Goal: Transaction & Acquisition: Download file/media

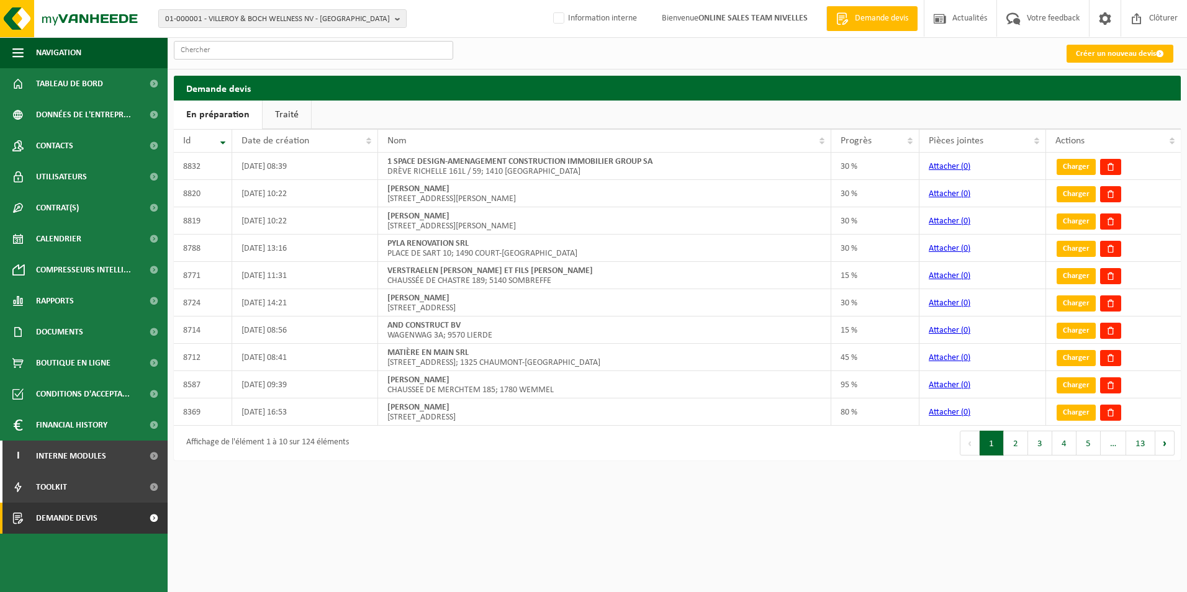
click at [207, 56] on input "text" at bounding box center [313, 50] width 279 height 19
click at [200, 18] on span "01-000001 - VILLEROY & BOCH WELLNESS NV - ROESELARE" at bounding box center [277, 19] width 225 height 19
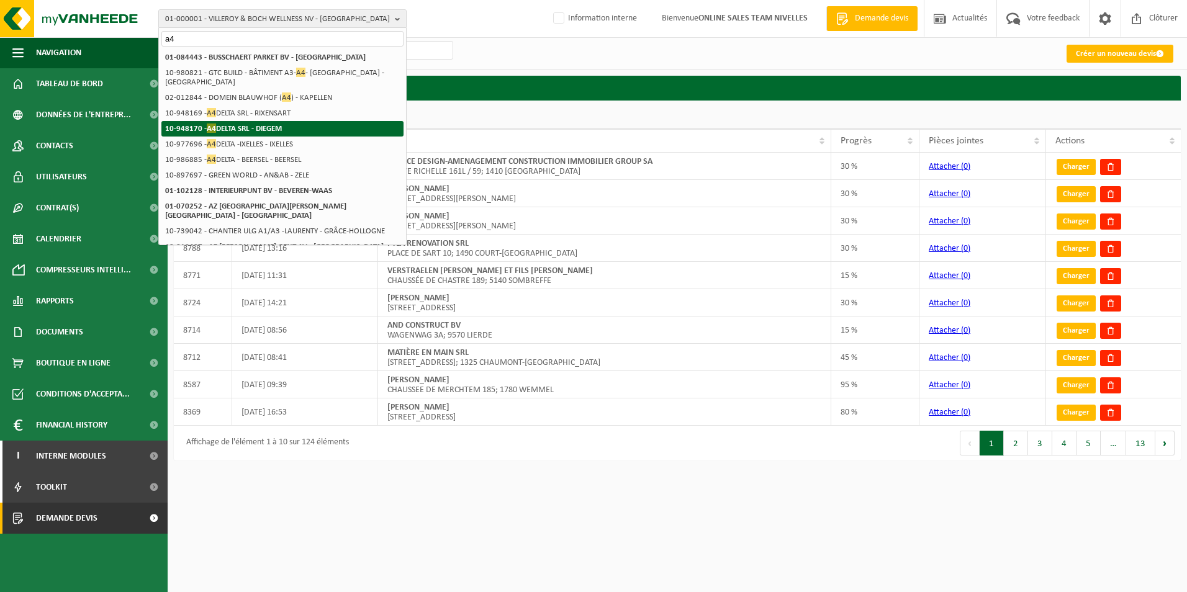
type input "a4"
click at [240, 122] on li "10-948170 - A4 DELTA SRL - DIEGEM" at bounding box center [282, 129] width 242 height 16
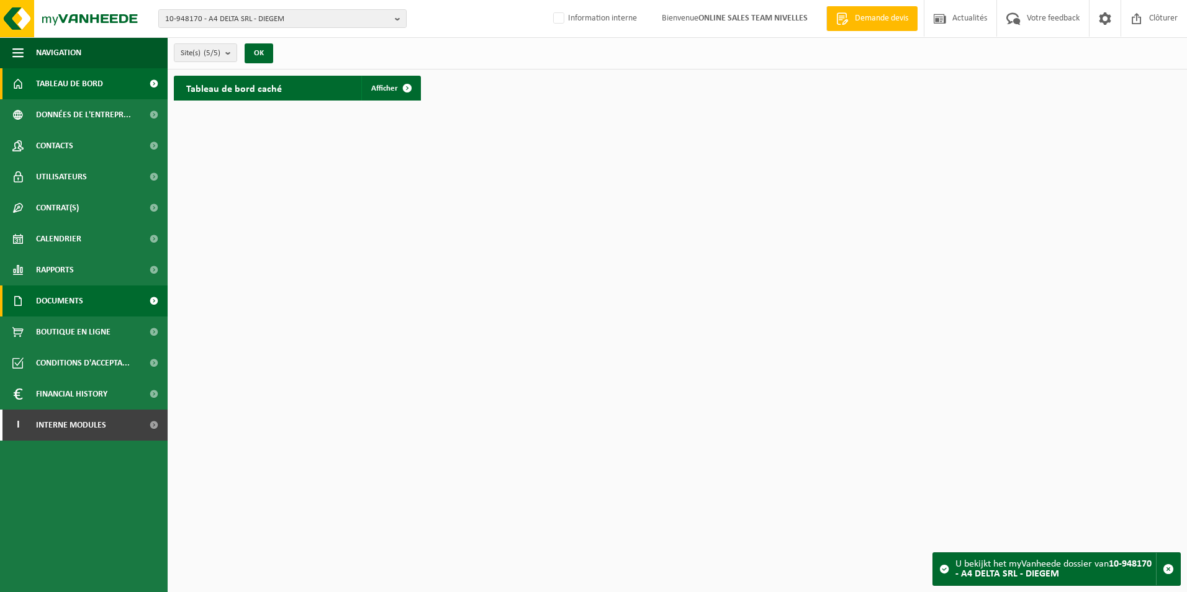
click at [57, 306] on span "Documents" at bounding box center [59, 301] width 47 height 31
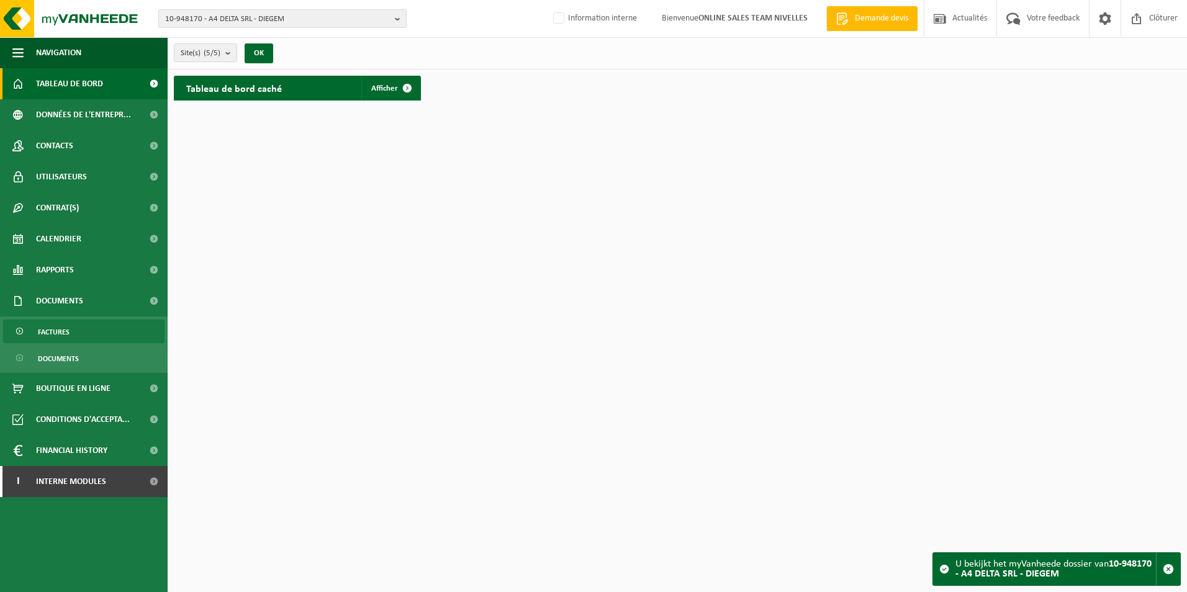
click at [56, 331] on span "Factures" at bounding box center [54, 332] width 32 height 24
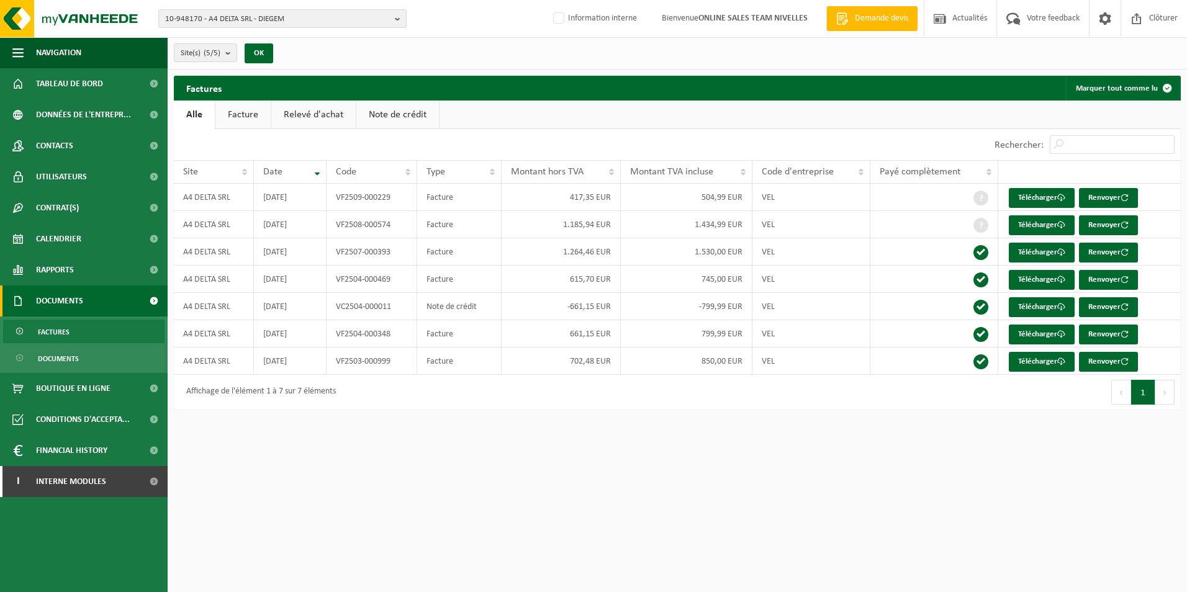
click at [244, 118] on link "Facture" at bounding box center [243, 115] width 55 height 29
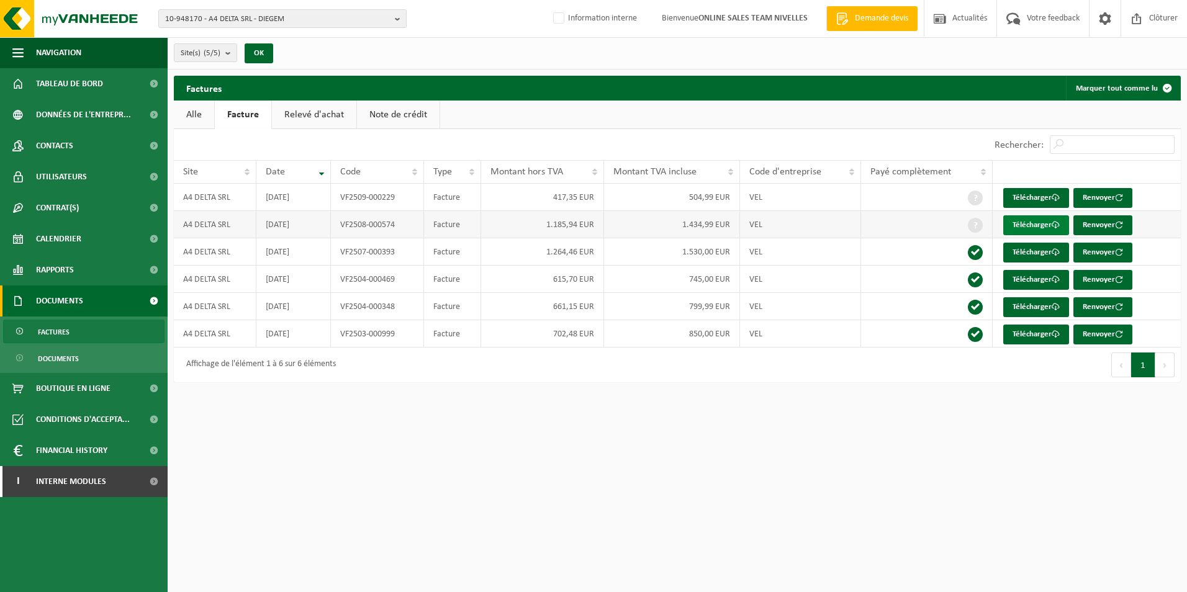
click at [1033, 227] on link "Télécharger" at bounding box center [1037, 226] width 66 height 20
click at [1048, 196] on link "Télécharger" at bounding box center [1037, 198] width 66 height 20
click at [1029, 252] on link "Télécharger" at bounding box center [1037, 253] width 66 height 20
click at [1031, 278] on link "Télécharger" at bounding box center [1037, 280] width 66 height 20
click at [1022, 312] on link "Télécharger" at bounding box center [1037, 307] width 66 height 20
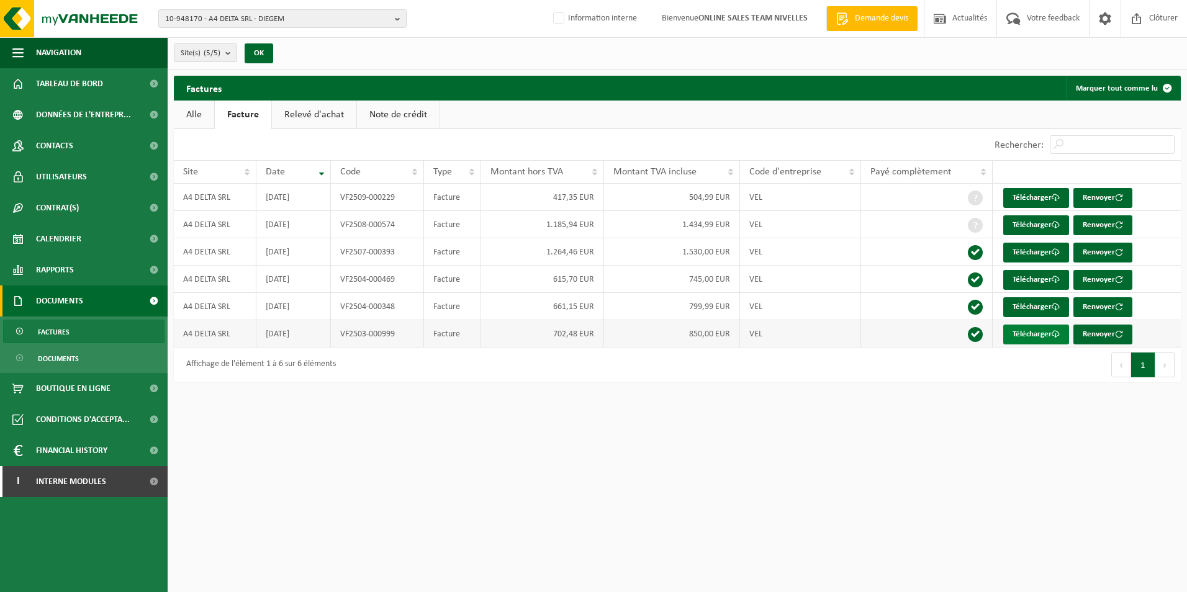
click at [1030, 334] on link "Télécharger" at bounding box center [1037, 335] width 66 height 20
click at [296, 21] on span "10-948170 - A4 DELTA SRL - DIEGEM" at bounding box center [277, 19] width 225 height 19
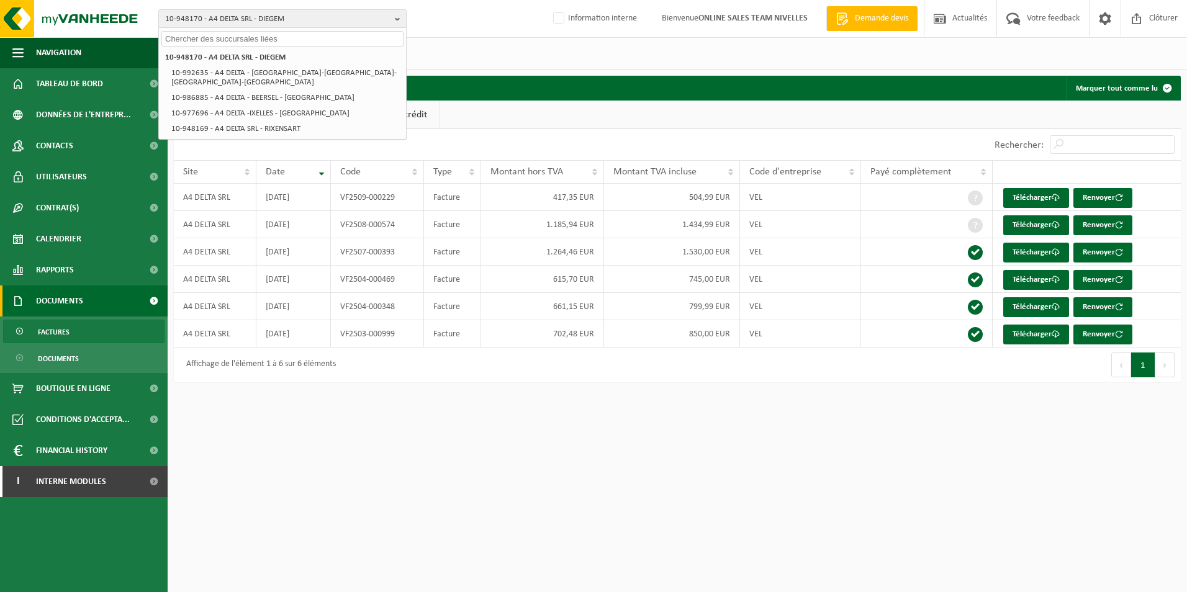
click at [238, 39] on input "text" at bounding box center [282, 39] width 242 height 16
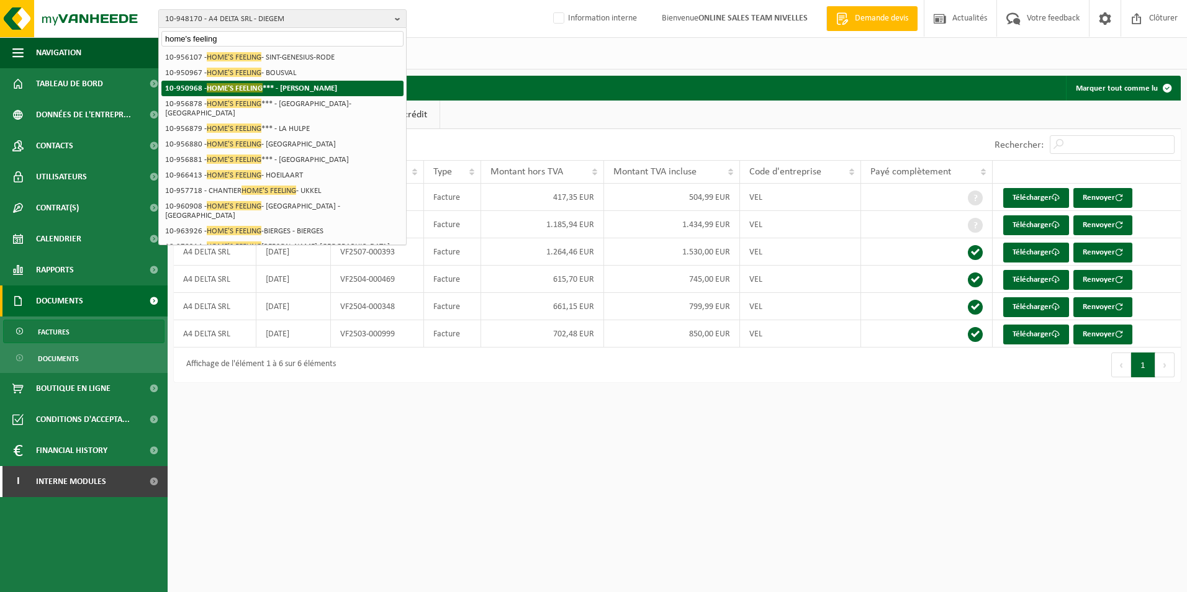
type input "home's feeling"
click at [250, 88] on span "HOME'S FEELING" at bounding box center [235, 87] width 56 height 9
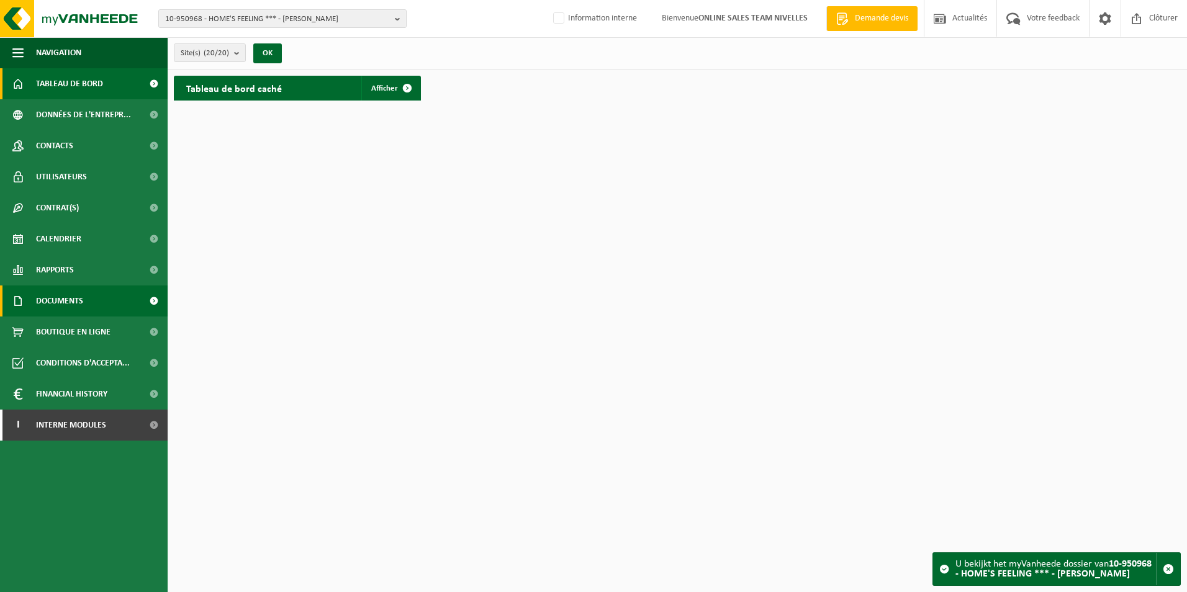
click at [107, 305] on link "Documents" at bounding box center [84, 301] width 168 height 31
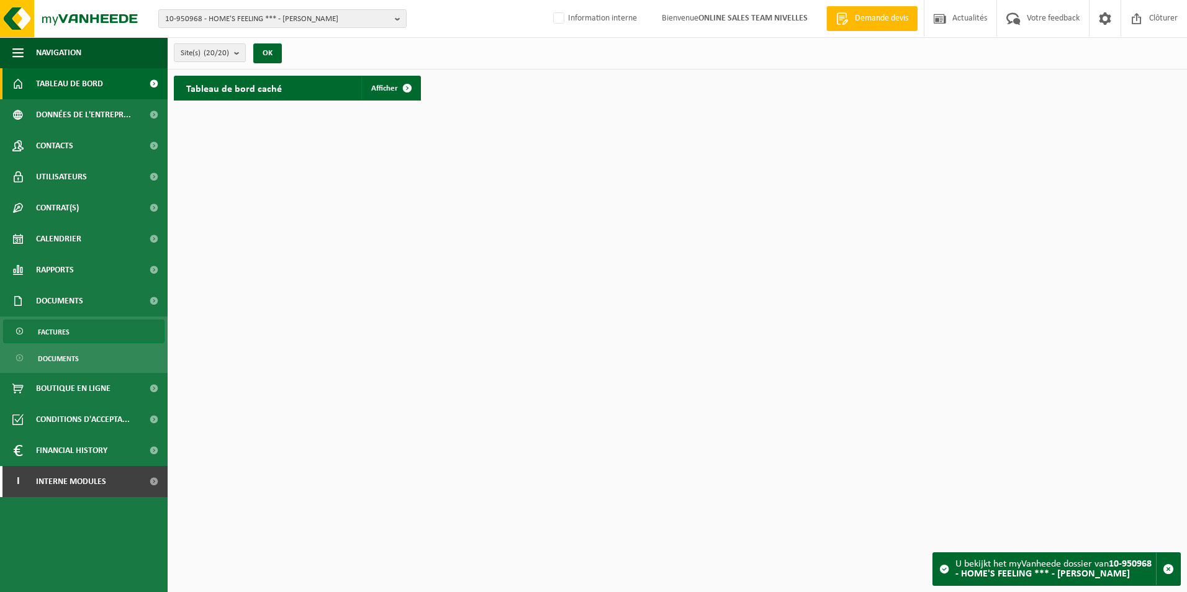
click at [50, 336] on span "Factures" at bounding box center [54, 332] width 32 height 24
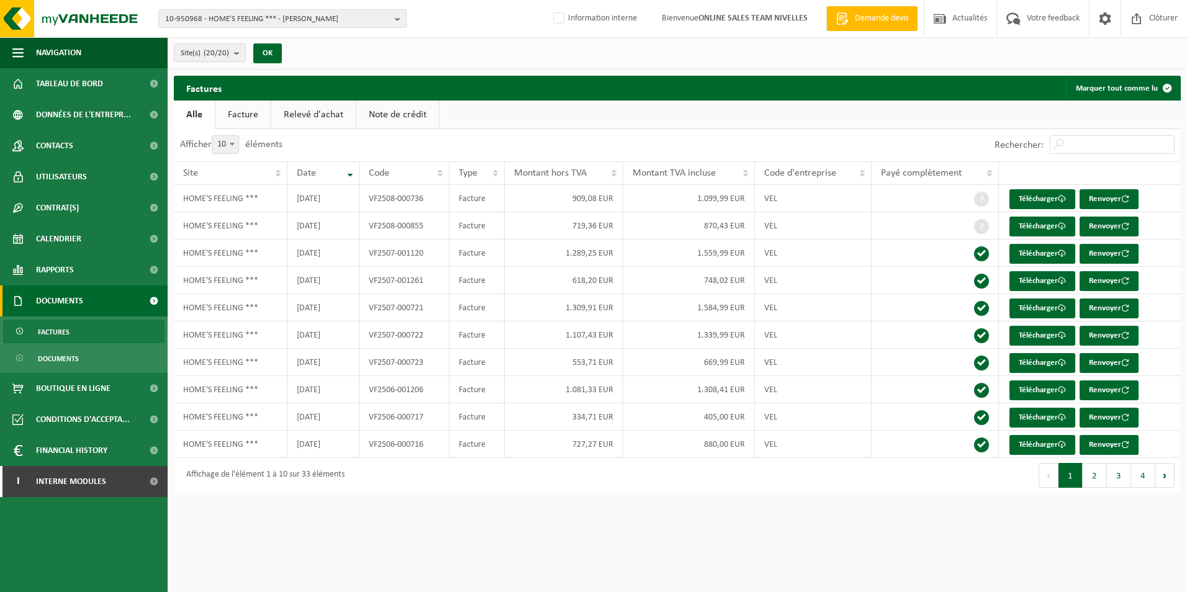
click at [238, 118] on link "Facture" at bounding box center [243, 115] width 55 height 29
click at [1169, 482] on button "Suivant" at bounding box center [1165, 475] width 19 height 25
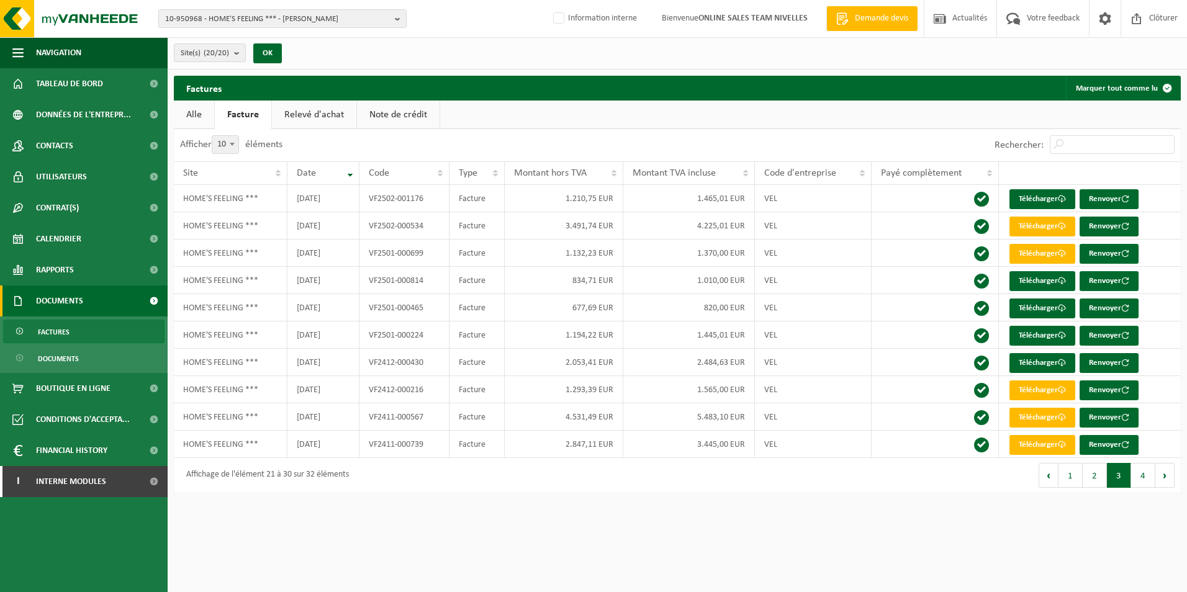
click at [1169, 482] on button "Suivant" at bounding box center [1165, 475] width 19 height 25
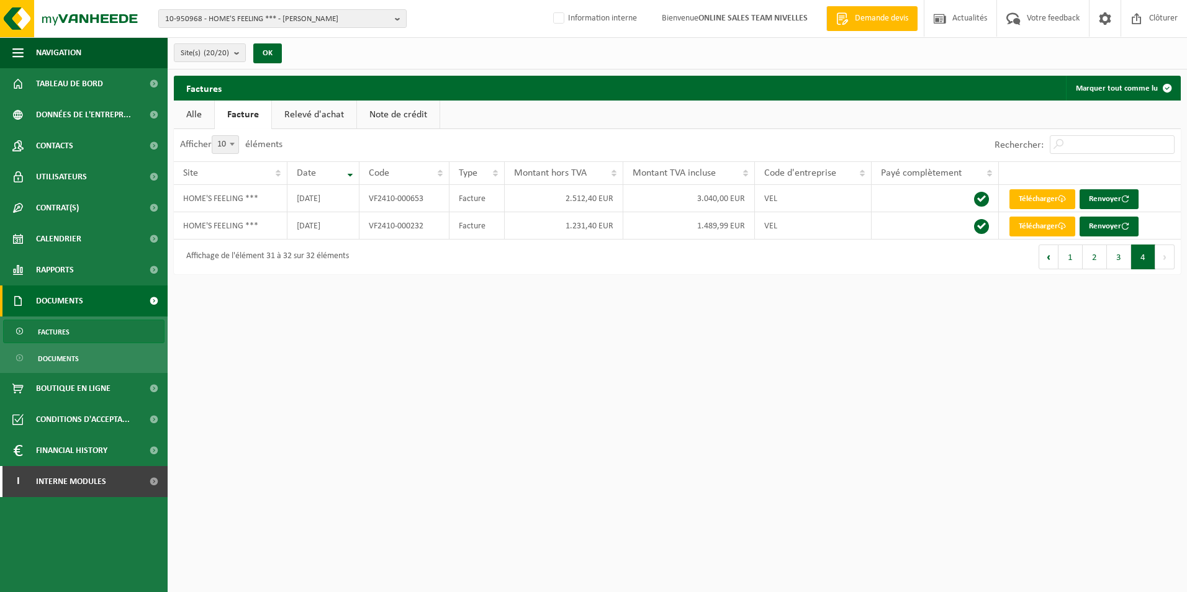
click at [1169, 482] on html "10-950968 - HOME'S FEELING *** - WATERMAEL-BOITSFORT 10-950968 - HOME'S FEELING…" at bounding box center [593, 296] width 1187 height 592
click at [1054, 261] on button "Précédent" at bounding box center [1049, 257] width 20 height 25
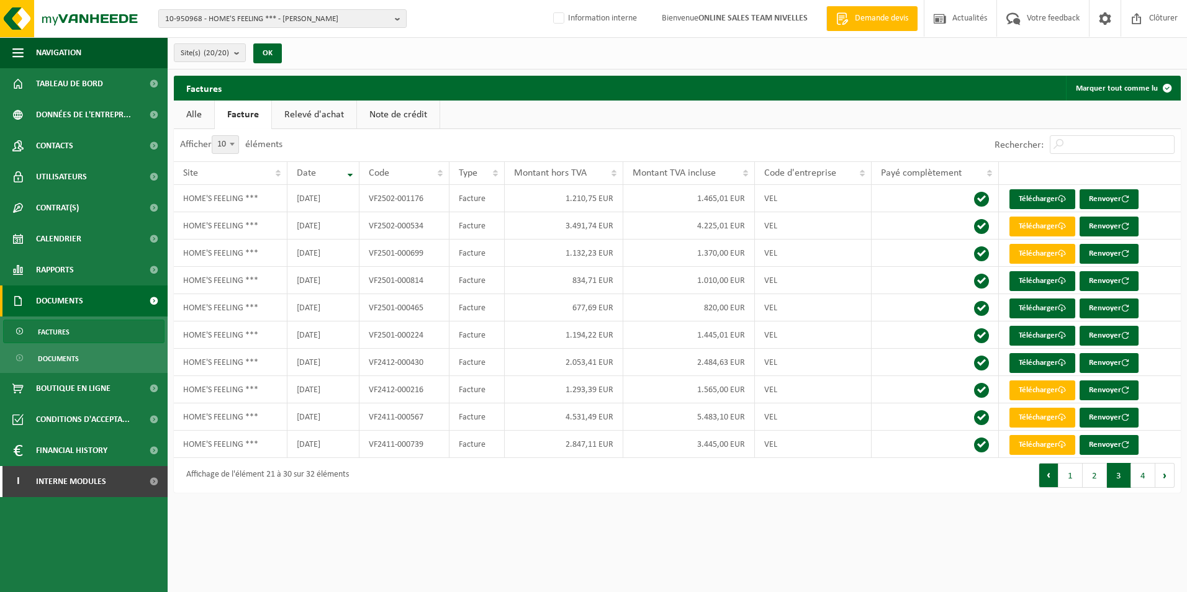
click at [1055, 481] on button "Précédent" at bounding box center [1049, 475] width 20 height 25
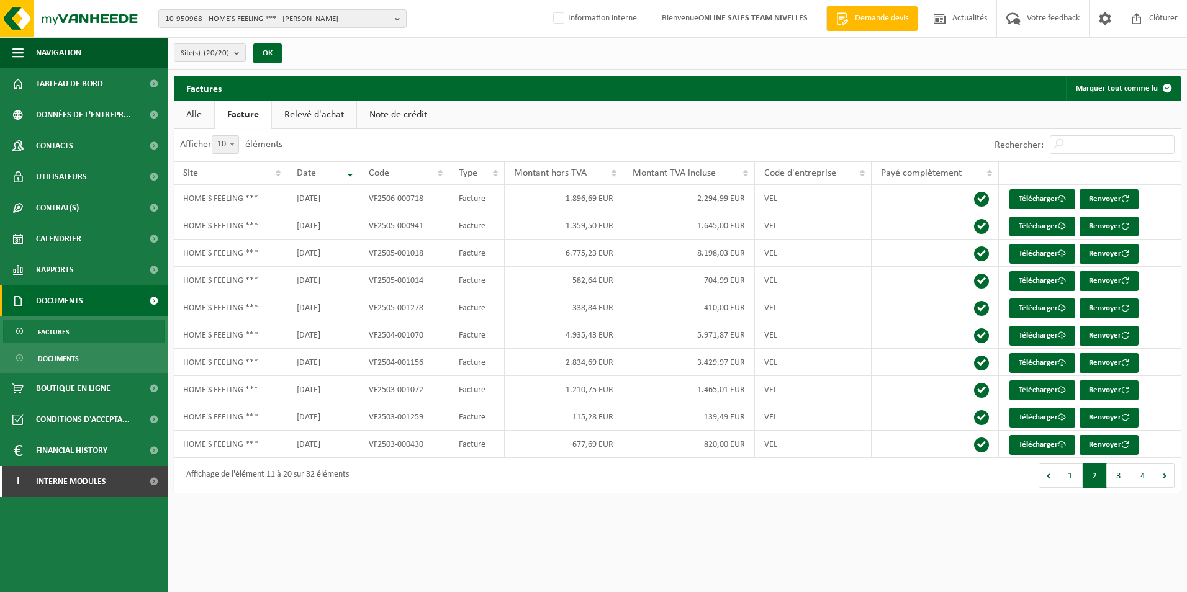
click at [1055, 481] on button "Précédent" at bounding box center [1049, 475] width 20 height 25
click at [1032, 197] on link "Télécharger" at bounding box center [1043, 199] width 66 height 20
click at [1040, 224] on link "Télécharger" at bounding box center [1043, 227] width 66 height 20
click at [1040, 251] on link "Télécharger" at bounding box center [1043, 254] width 66 height 20
click at [1030, 278] on link "Télécharger" at bounding box center [1043, 281] width 66 height 20
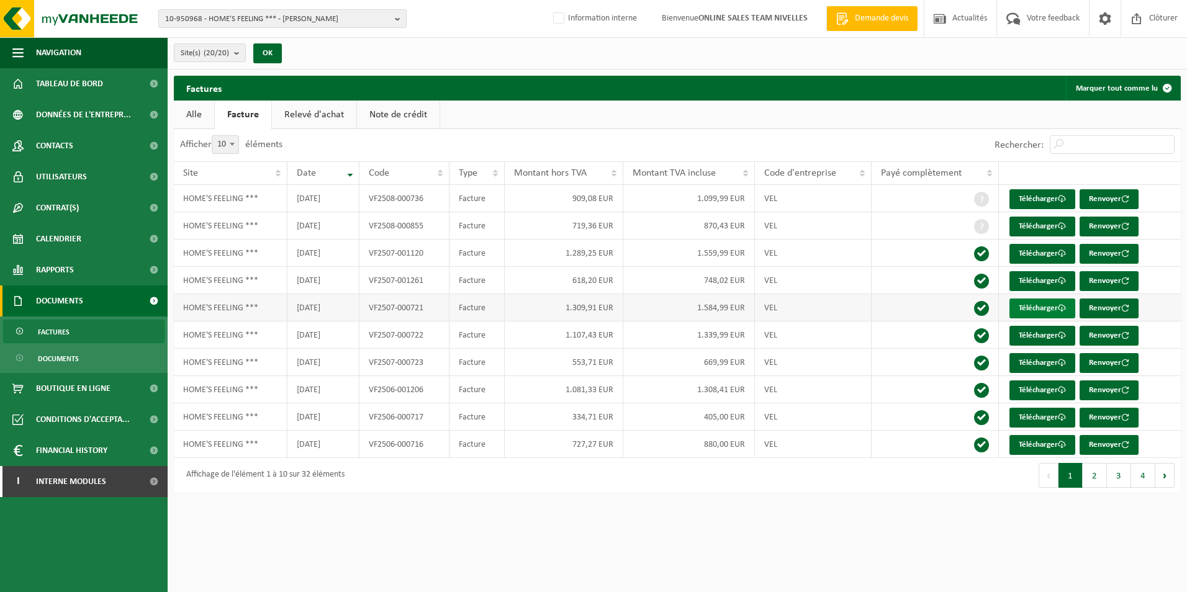
click at [1032, 307] on link "Télécharger" at bounding box center [1043, 309] width 66 height 20
click at [1047, 334] on link "Télécharger" at bounding box center [1043, 336] width 66 height 20
click at [422, 365] on td "VF2507-000723" at bounding box center [405, 362] width 90 height 27
click at [1033, 365] on link "Télécharger" at bounding box center [1043, 363] width 66 height 20
click at [1022, 386] on link "Télécharger" at bounding box center [1043, 391] width 66 height 20
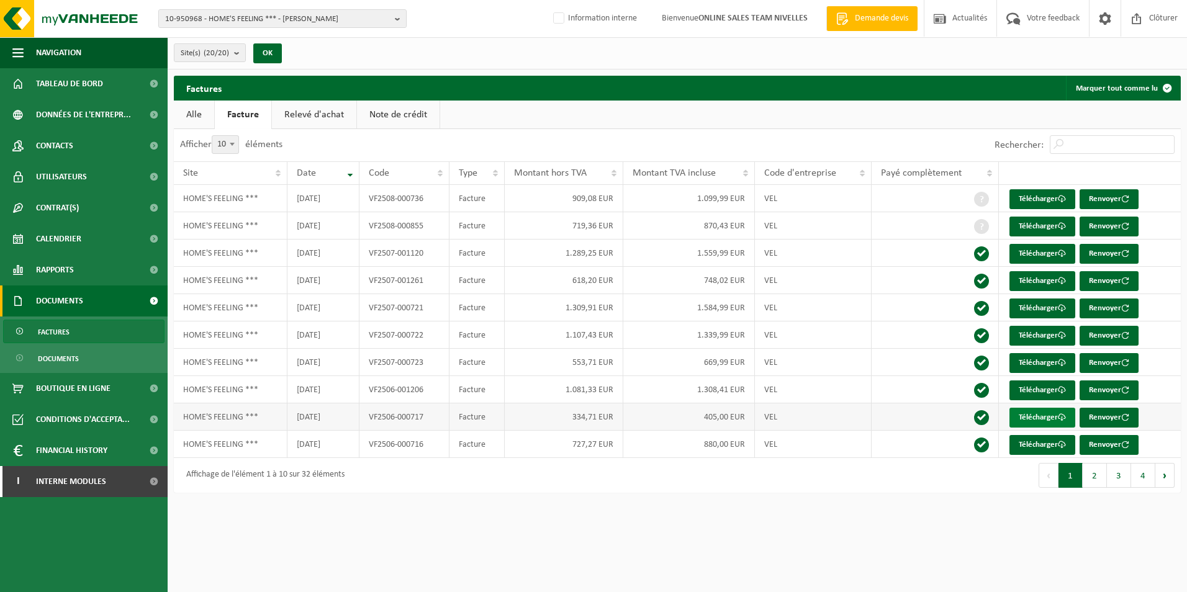
click at [1038, 417] on link "Télécharger" at bounding box center [1043, 418] width 66 height 20
click at [1037, 444] on link "Télécharger" at bounding box center [1043, 445] width 66 height 20
click at [1101, 479] on button "2" at bounding box center [1095, 475] width 24 height 25
click at [1046, 200] on link "Télécharger" at bounding box center [1043, 199] width 66 height 20
click at [1042, 224] on link "Télécharger" at bounding box center [1043, 227] width 66 height 20
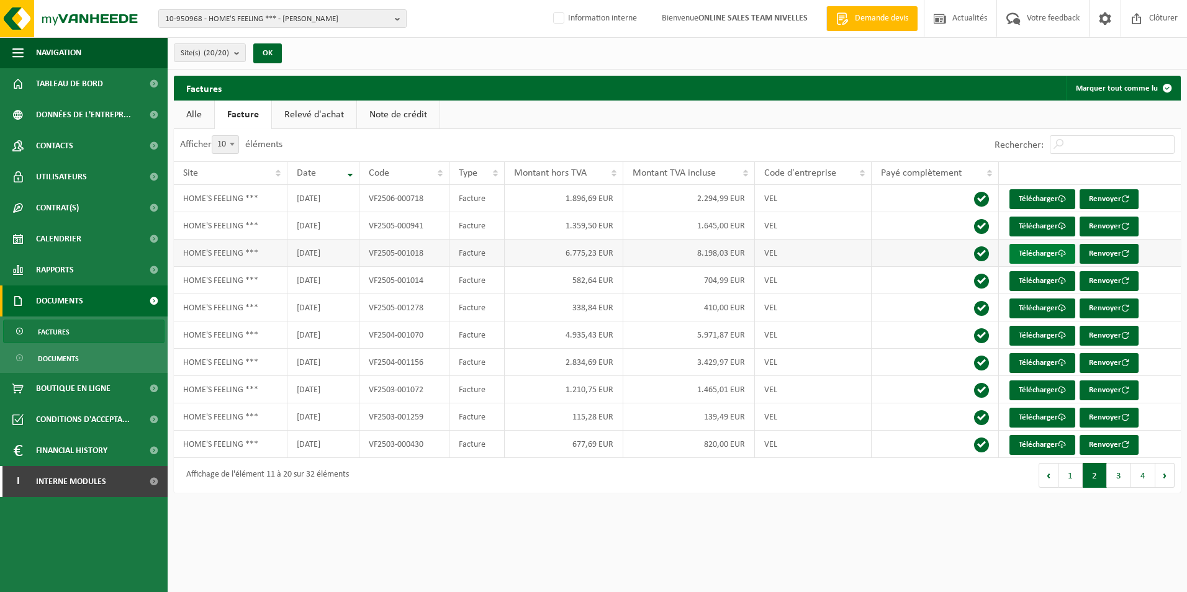
click at [1027, 252] on link "Télécharger" at bounding box center [1043, 254] width 66 height 20
click at [1041, 283] on link "Télécharger" at bounding box center [1043, 281] width 66 height 20
click at [1033, 305] on link "Télécharger" at bounding box center [1043, 309] width 66 height 20
click at [1025, 337] on link "Télécharger" at bounding box center [1043, 336] width 66 height 20
click at [1055, 361] on link "Télécharger" at bounding box center [1043, 363] width 66 height 20
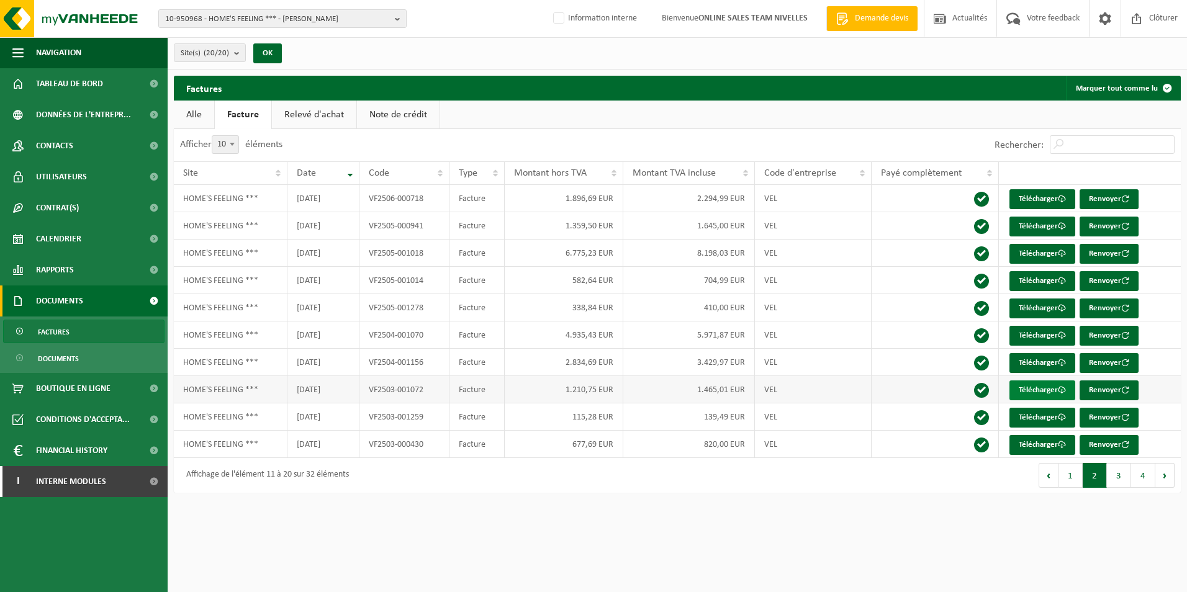
click at [1025, 387] on link "Télécharger" at bounding box center [1043, 391] width 66 height 20
click at [1027, 418] on link "Télécharger" at bounding box center [1043, 418] width 66 height 20
click at [1019, 445] on link "Télécharger" at bounding box center [1043, 445] width 66 height 20
click at [1117, 475] on button "3" at bounding box center [1119, 475] width 24 height 25
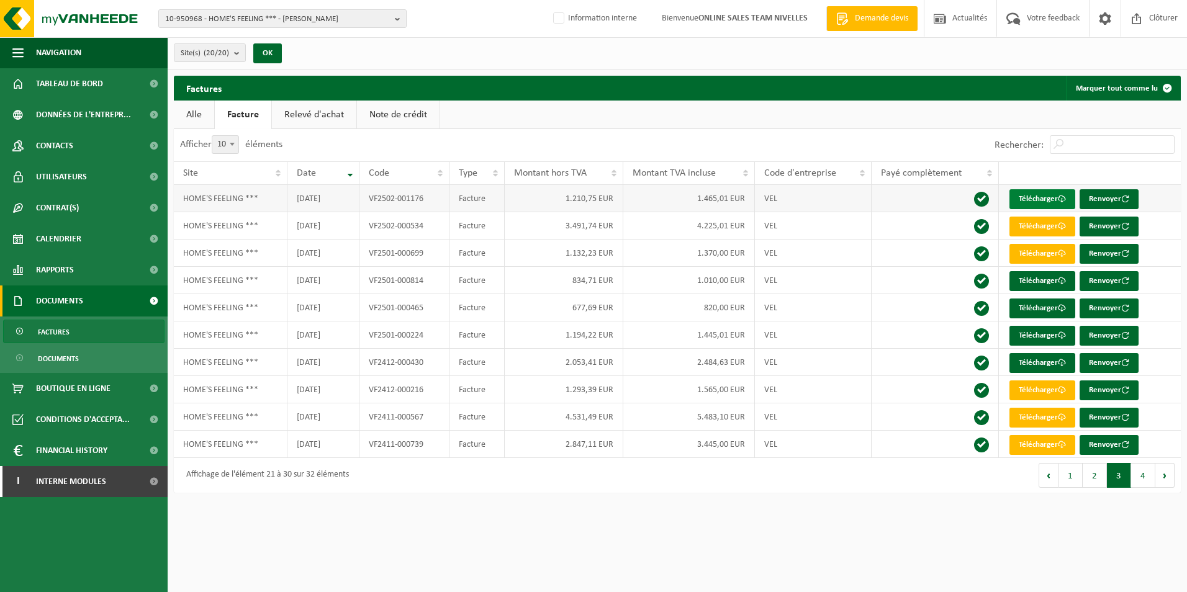
click at [1030, 198] on link "Télécharger" at bounding box center [1043, 199] width 66 height 20
click at [1035, 227] on link "Télécharger" at bounding box center [1043, 227] width 66 height 20
click at [1040, 252] on link "Télécharger" at bounding box center [1043, 254] width 66 height 20
